Goal: Information Seeking & Learning: Compare options

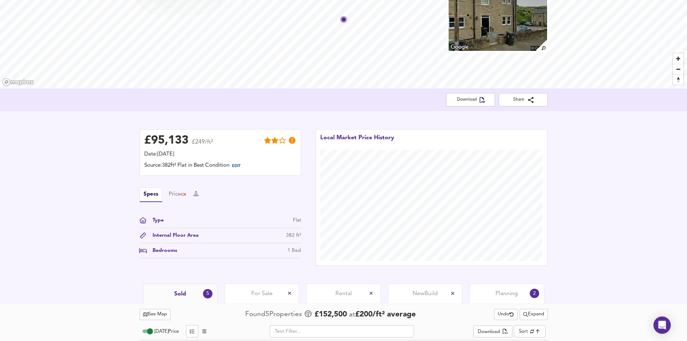
scroll to position [72, 0]
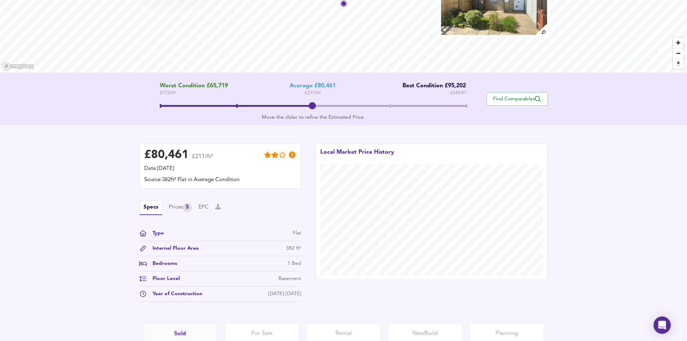
scroll to position [108, 0]
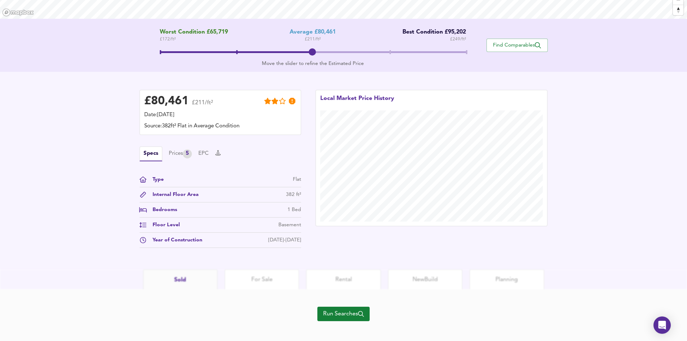
scroll to position [137, 0]
